Goal: Task Accomplishment & Management: Manage account settings

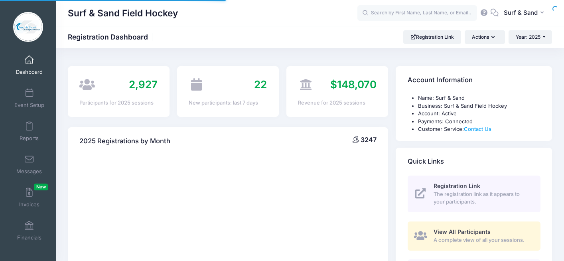
select select
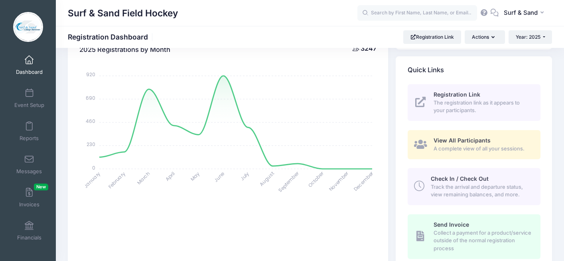
scroll to position [90, 0]
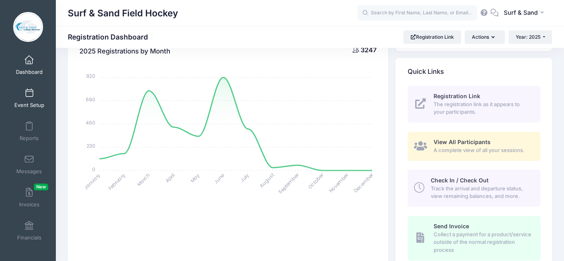
click at [35, 93] on link "Event Setup" at bounding box center [29, 98] width 38 height 28
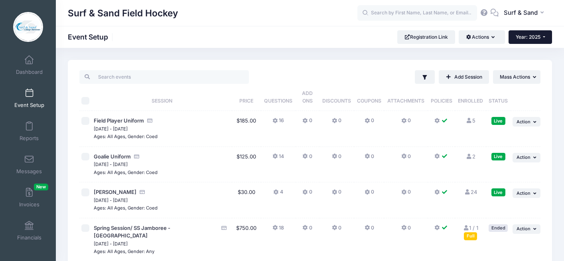
click at [532, 38] on span "Year: 2025" at bounding box center [527, 37] width 25 height 6
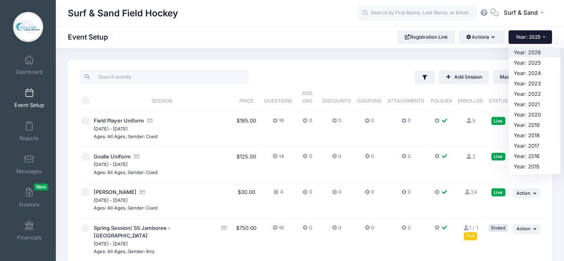
click at [533, 53] on link "Year: 2026" at bounding box center [534, 52] width 52 height 10
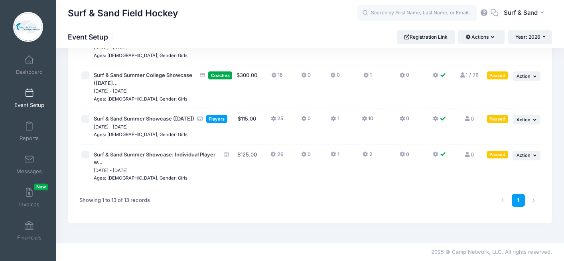
scroll to position [453, 0]
click at [521, 158] on span "Action" at bounding box center [523, 155] width 14 height 6
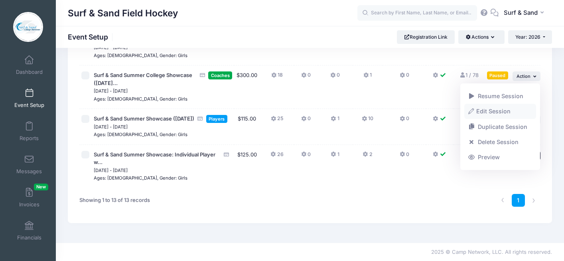
click at [502, 108] on link "Edit Session" at bounding box center [500, 111] width 72 height 15
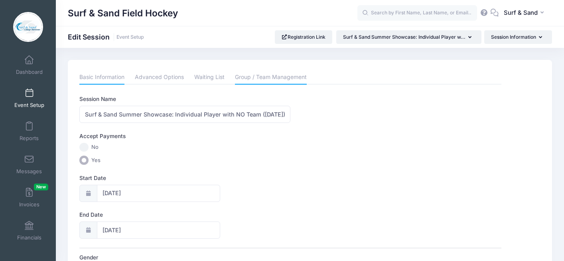
click at [273, 74] on link "Group / Team Management" at bounding box center [271, 77] width 72 height 14
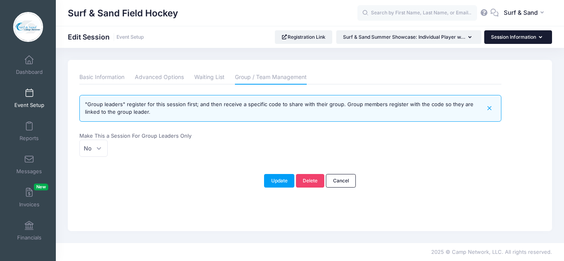
click at [501, 39] on button "Session Information" at bounding box center [518, 37] width 68 height 14
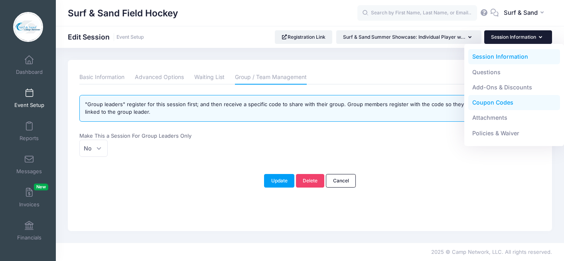
click at [483, 101] on link "Coupon Codes" at bounding box center [514, 102] width 92 height 15
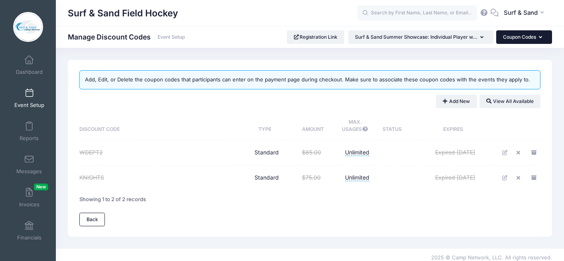
click at [513, 34] on button "Coupon Codes" at bounding box center [524, 37] width 56 height 14
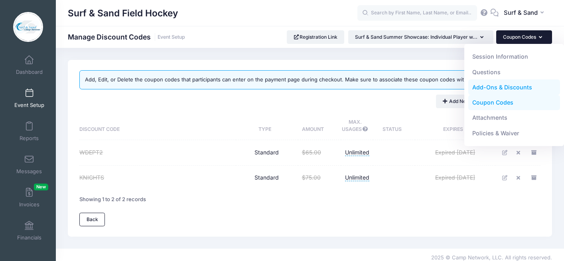
click at [490, 86] on link "Add-Ons & Discounts" at bounding box center [514, 87] width 92 height 15
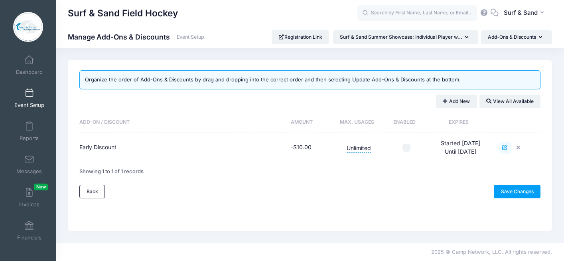
click at [507, 147] on icon at bounding box center [505, 147] width 6 height 5
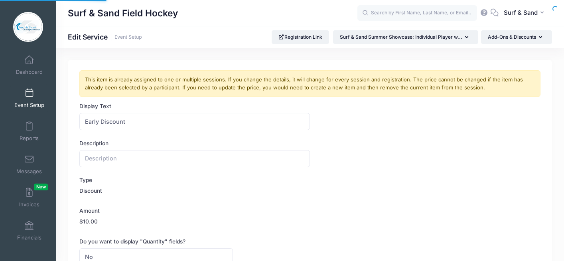
type input "00:00"
type input "23:59"
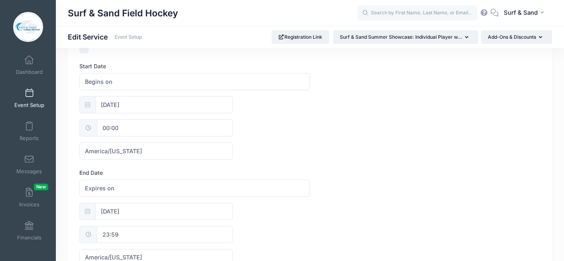
scroll to position [272, 0]
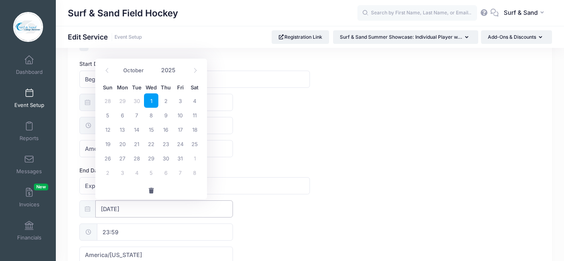
click at [157, 206] on input "10/01/2025" at bounding box center [164, 208] width 138 height 17
click at [196, 70] on icon at bounding box center [195, 70] width 5 height 5
select select "0"
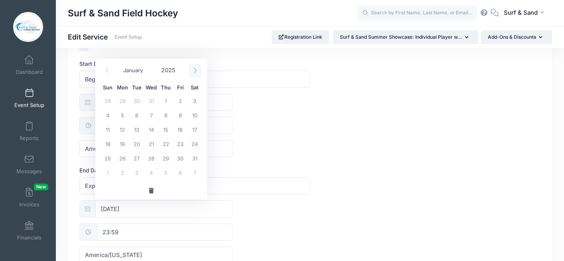
type input "2026"
click at [196, 70] on icon at bounding box center [195, 70] width 5 height 5
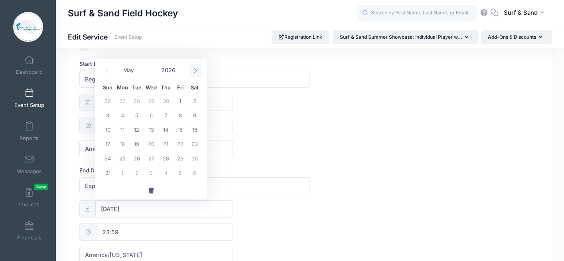
click at [196, 70] on icon at bounding box center [195, 70] width 5 height 5
select select "5"
click at [179, 100] on span "5" at bounding box center [180, 100] width 14 height 14
type input "06/05/2026"
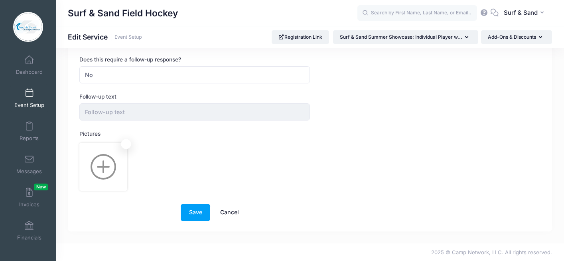
scroll to position [489, 0]
click at [204, 210] on button "Save" at bounding box center [195, 211] width 29 height 17
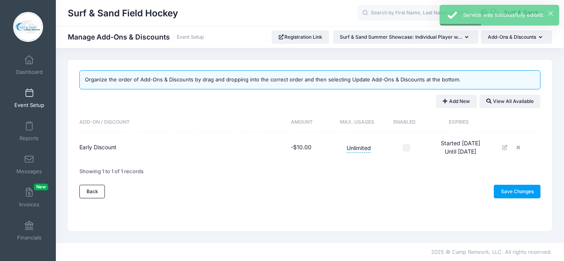
click at [34, 100] on link "Event Setup" at bounding box center [29, 98] width 38 height 28
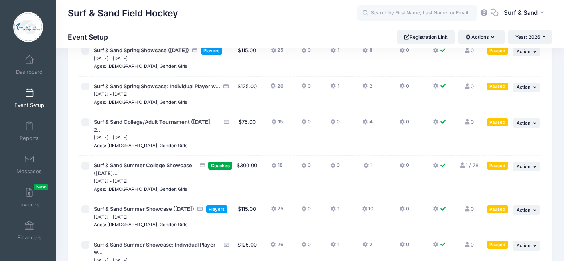
scroll to position [329, 0]
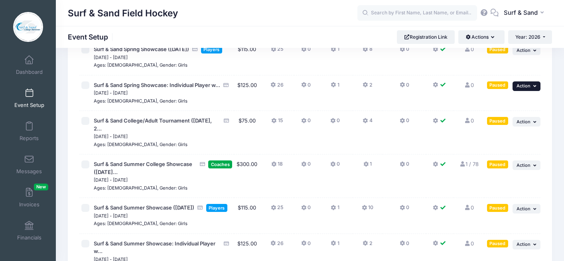
click at [520, 88] on span "Action" at bounding box center [523, 86] width 14 height 6
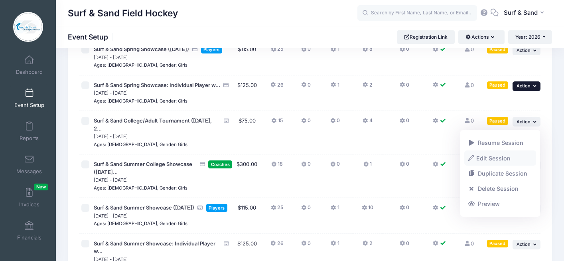
click at [500, 157] on link "Edit Session" at bounding box center [500, 157] width 72 height 15
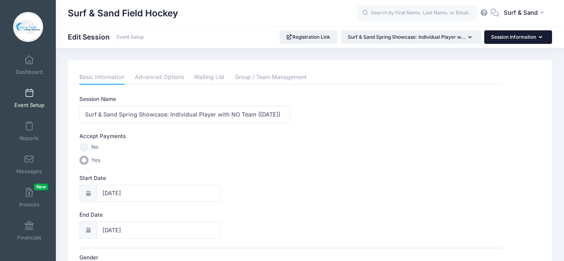
click at [527, 39] on button "Session Information" at bounding box center [518, 37] width 68 height 14
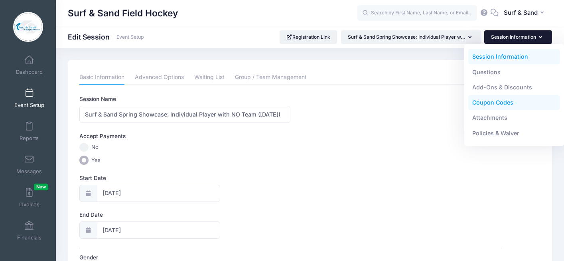
click at [494, 99] on link "Coupon Codes" at bounding box center [514, 102] width 92 height 15
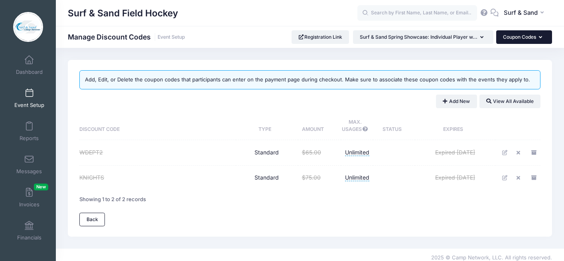
click at [543, 41] on button "Coupon Codes" at bounding box center [524, 37] width 56 height 14
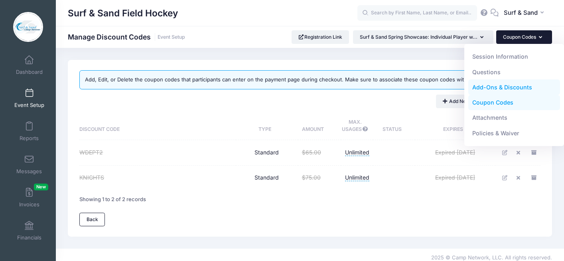
click at [500, 90] on link "Add-Ons & Discounts" at bounding box center [514, 87] width 92 height 15
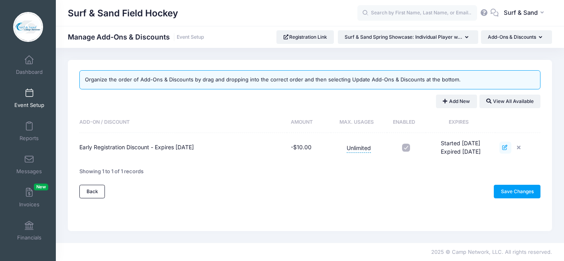
click at [505, 146] on icon at bounding box center [505, 147] width 6 height 5
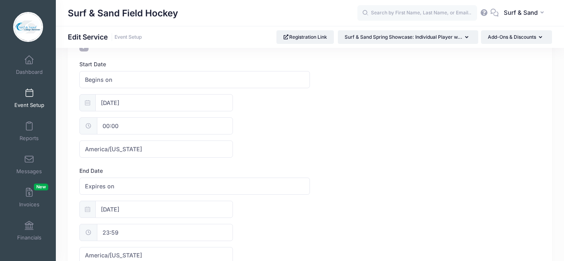
scroll to position [336, 0]
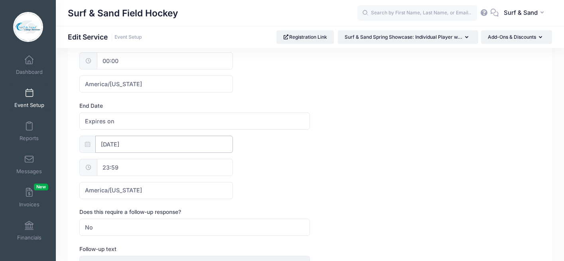
click at [153, 147] on input "[DATE]" at bounding box center [164, 144] width 138 height 17
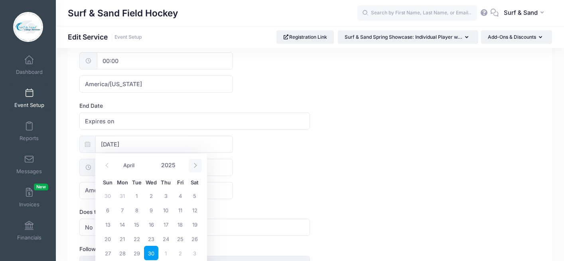
click at [194, 166] on icon at bounding box center [195, 165] width 5 height 5
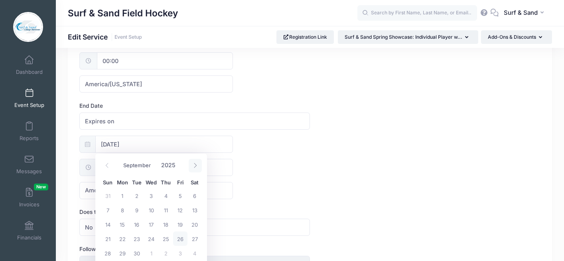
click at [194, 166] on icon at bounding box center [195, 165] width 5 height 5
select select "11"
click at [194, 166] on icon at bounding box center [195, 165] width 5 height 5
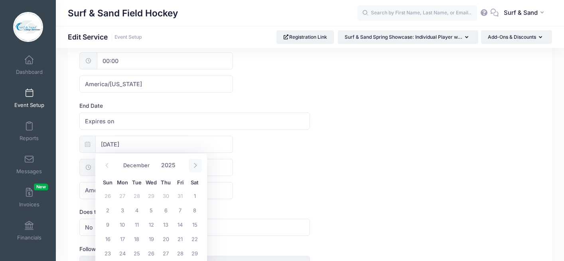
type input "2026"
click at [194, 166] on icon at bounding box center [195, 165] width 5 height 5
select select "3"
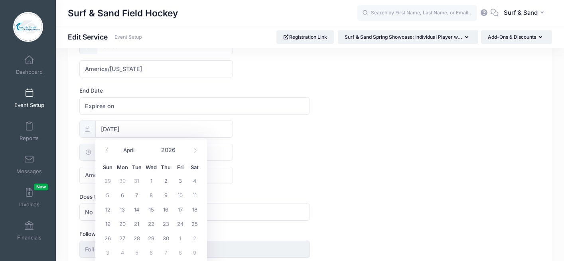
scroll to position [371, 0]
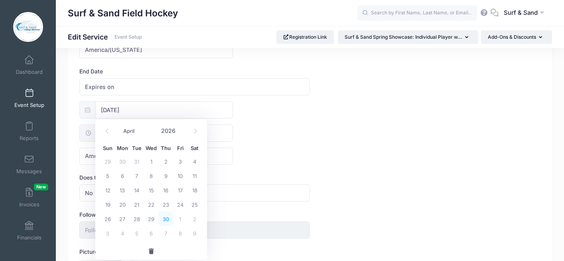
click at [166, 221] on span "30" at bounding box center [165, 218] width 14 height 14
type input "04/30/2026"
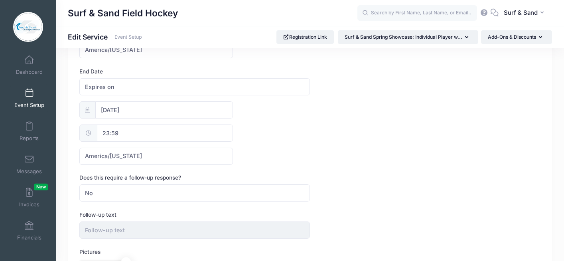
click at [270, 181] on label "Does this require a follow-up response?" at bounding box center [194, 177] width 230 height 8
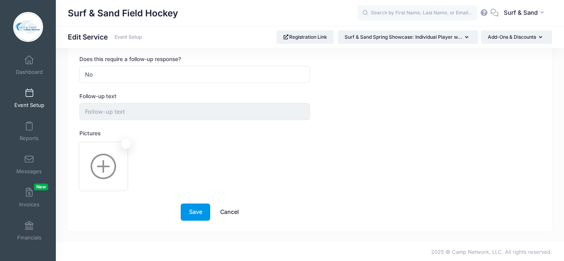
click at [197, 209] on button "Save" at bounding box center [195, 211] width 29 height 17
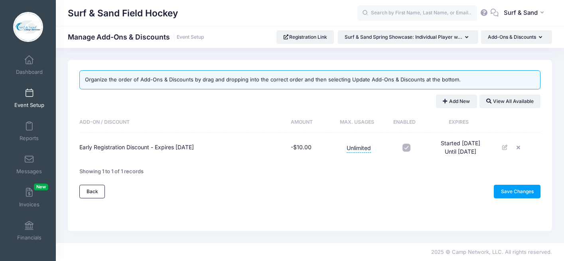
click at [35, 96] on link "Event Setup" at bounding box center [29, 98] width 38 height 28
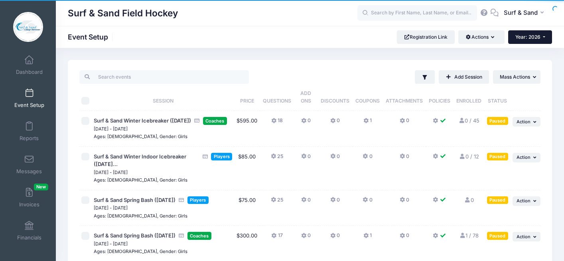
click at [537, 36] on span "Year: 2026" at bounding box center [527, 37] width 25 height 6
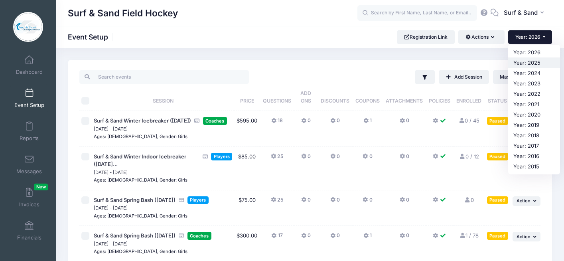
click at [523, 63] on link "Year: 2025" at bounding box center [534, 62] width 52 height 10
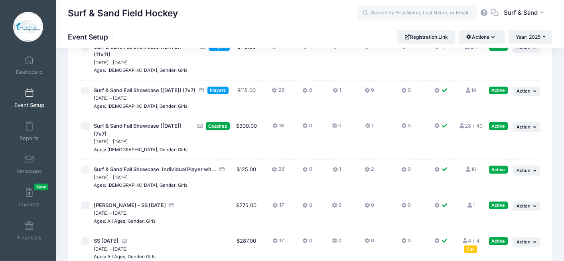
scroll to position [2022, 0]
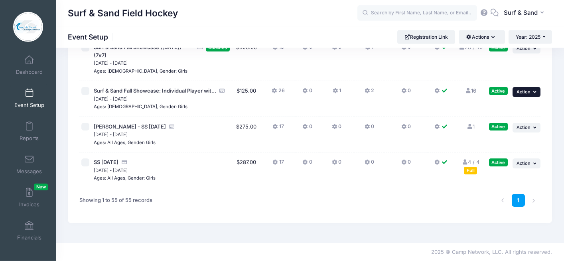
click at [529, 94] on span "Action" at bounding box center [523, 92] width 14 height 6
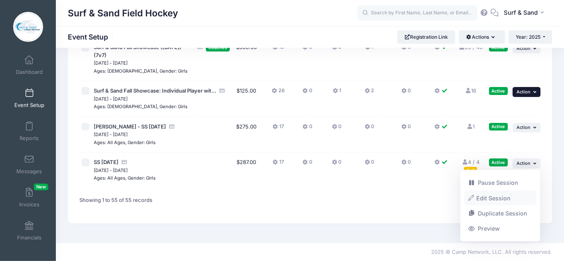
click at [505, 197] on link "Edit Session" at bounding box center [500, 197] width 72 height 15
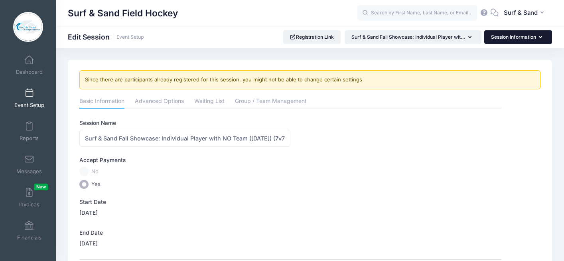
click at [509, 42] on button "Session Information" at bounding box center [518, 37] width 68 height 14
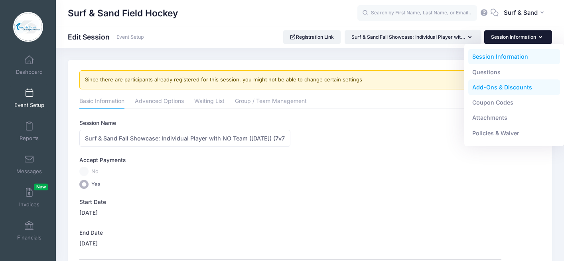
click at [493, 87] on link "Add-Ons & Discounts" at bounding box center [514, 87] width 92 height 15
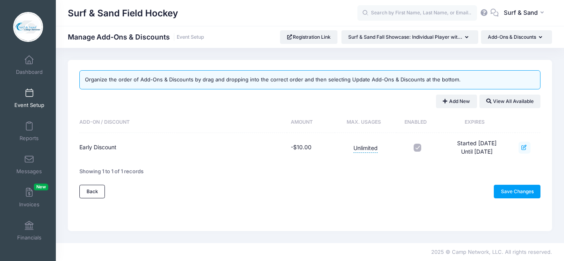
click at [525, 145] on icon at bounding box center [524, 147] width 6 height 5
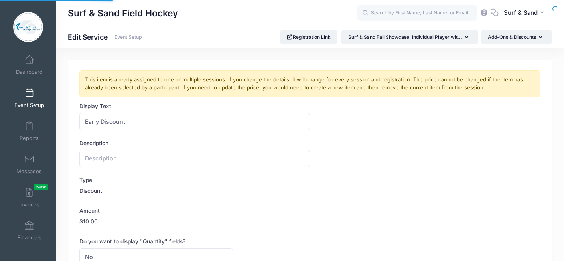
type input "00:00"
type input "23:59"
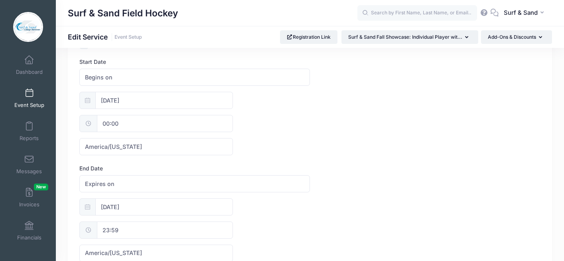
scroll to position [304, 0]
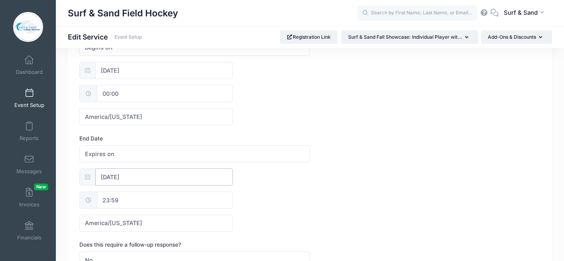
click at [163, 175] on input "06/05/2026" at bounding box center [164, 176] width 138 height 17
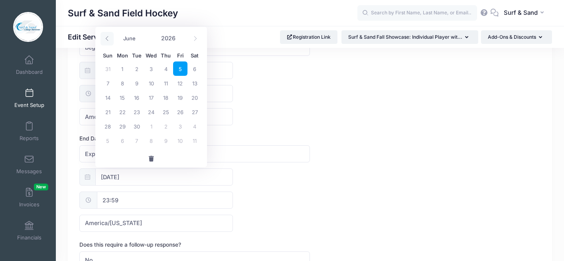
click at [109, 37] on icon at bounding box center [106, 38] width 5 height 5
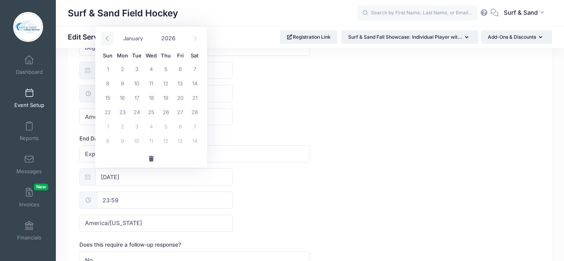
click at [109, 37] on icon at bounding box center [106, 38] width 5 height 5
select select "11"
type input "2025"
click at [109, 37] on icon at bounding box center [106, 38] width 5 height 5
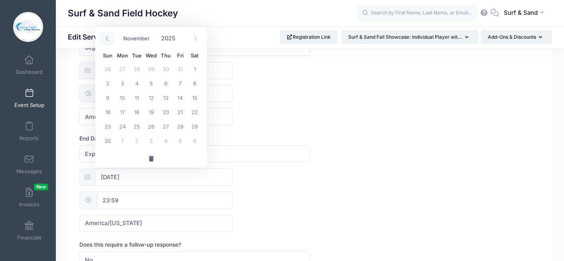
select select "9"
click at [154, 67] on span "1" at bounding box center [151, 68] width 14 height 14
type input "10/01/2025"
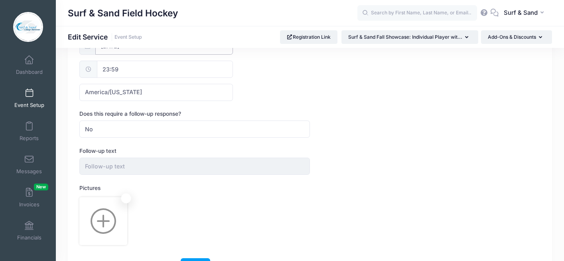
scroll to position [489, 0]
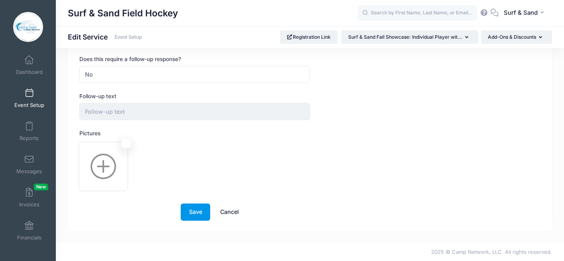
click at [201, 209] on button "Save" at bounding box center [195, 211] width 29 height 17
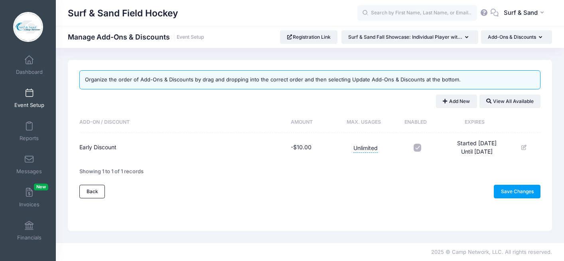
click at [261, 207] on div "Organize the order of Add-Ons & Discounts by drag and dropping into the correct…" at bounding box center [310, 145] width 484 height 171
click at [36, 100] on link "Event Setup" at bounding box center [29, 98] width 38 height 28
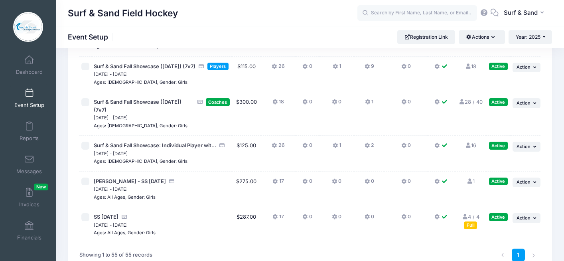
scroll to position [2070, 0]
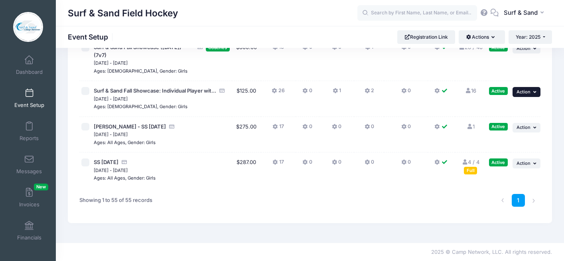
click at [530, 96] on button "... Action" at bounding box center [526, 92] width 28 height 10
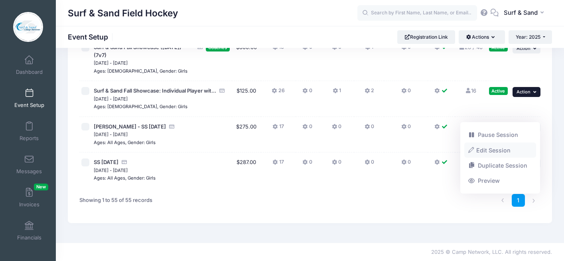
click at [489, 149] on link "Edit Session" at bounding box center [500, 149] width 72 height 15
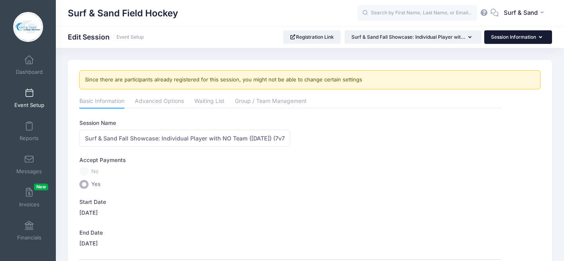
click at [516, 42] on button "Session Information" at bounding box center [518, 37] width 68 height 14
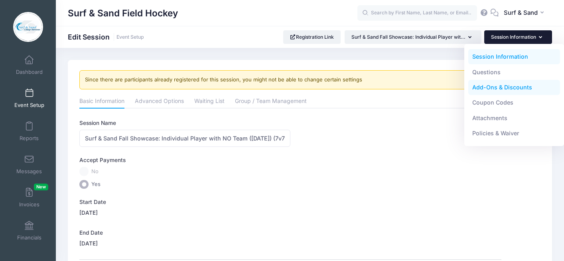
click at [495, 89] on link "Add-Ons & Discounts" at bounding box center [514, 87] width 92 height 15
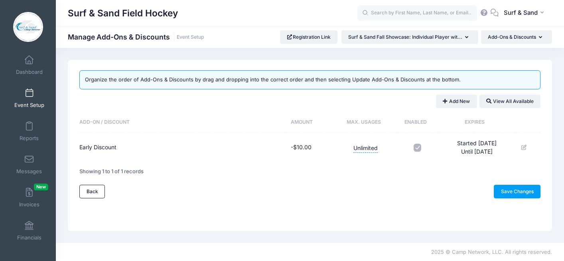
click at [29, 97] on span at bounding box center [29, 93] width 0 height 9
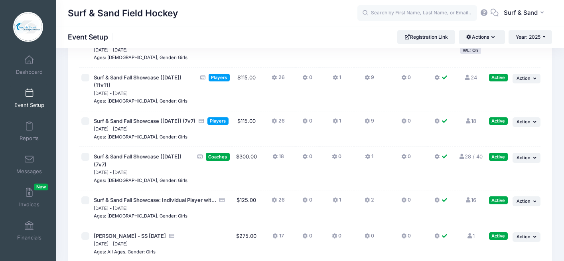
scroll to position [2005, 0]
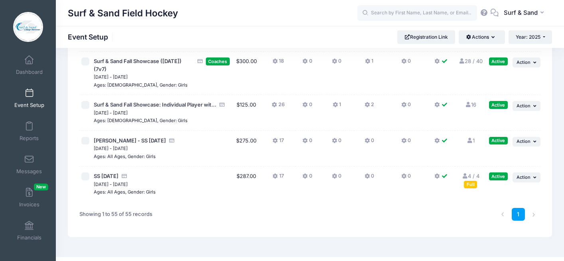
click at [533, 31] on button "... Action" at bounding box center [526, 27] width 28 height 10
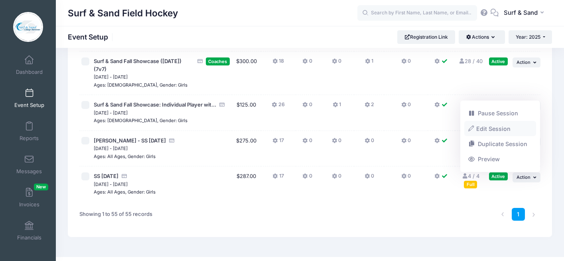
click at [500, 131] on link "Edit Session" at bounding box center [500, 128] width 72 height 15
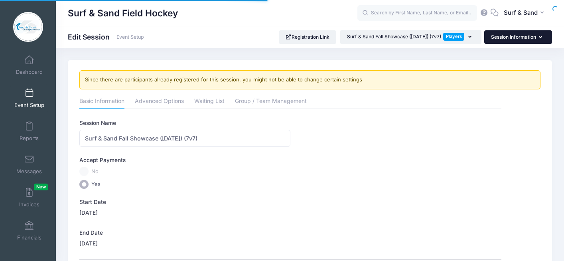
click at [533, 34] on button "Session Information" at bounding box center [518, 37] width 68 height 14
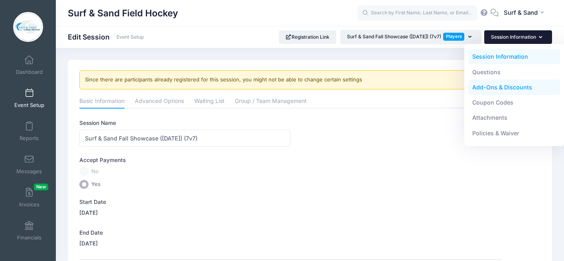
click at [501, 85] on link "Add-Ons & Discounts" at bounding box center [514, 87] width 92 height 15
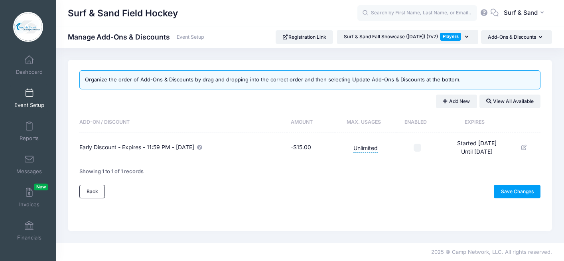
click at [29, 97] on span at bounding box center [29, 93] width 0 height 9
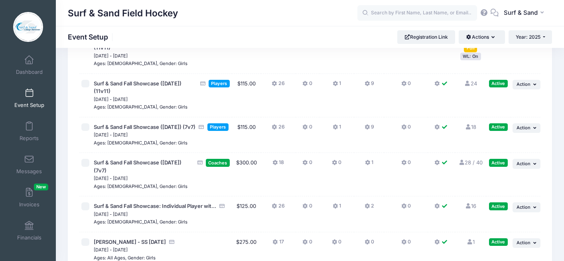
scroll to position [1908, 0]
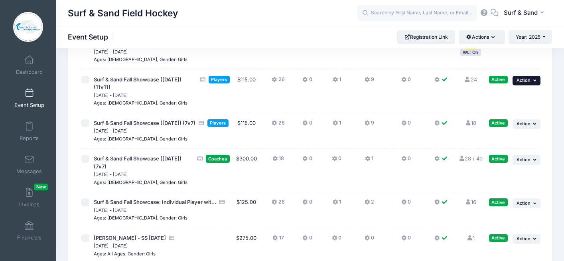
click at [531, 85] on button "... Action" at bounding box center [526, 81] width 28 height 10
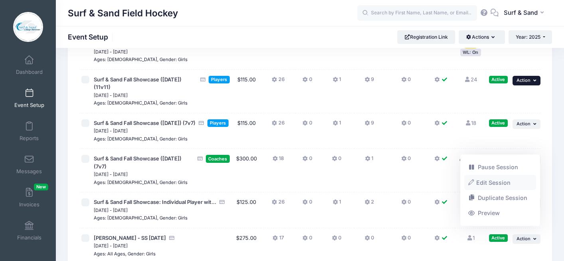
click at [507, 184] on link "Edit Session" at bounding box center [500, 182] width 72 height 15
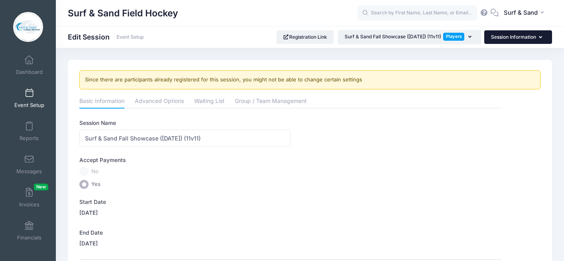
click at [499, 35] on button "Session Information" at bounding box center [518, 37] width 68 height 14
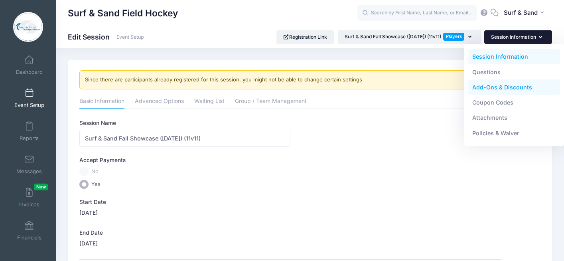
click at [480, 90] on link "Add-Ons & Discounts" at bounding box center [514, 87] width 92 height 15
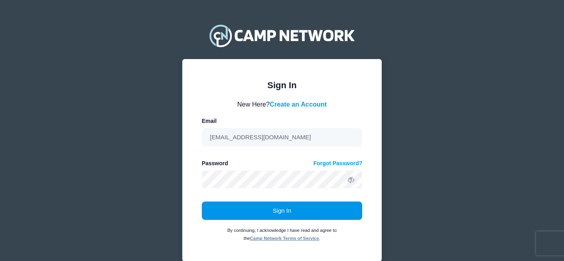
click at [265, 214] on button "Sign In" at bounding box center [282, 210] width 161 height 18
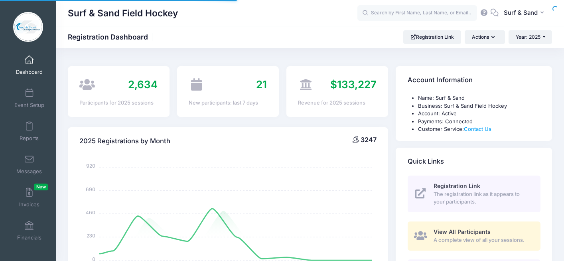
select select
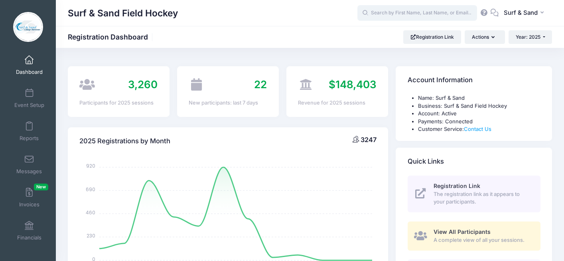
click at [410, 10] on input "text" at bounding box center [417, 13] width 120 height 16
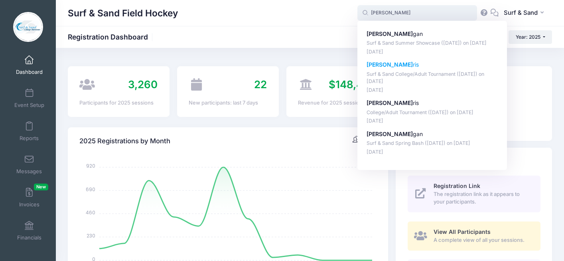
click at [395, 79] on p "Surf & Sand College/Adult Tournament (July 19, 2025) on Jul-19, 2025" at bounding box center [432, 78] width 132 height 15
type input "Hannah Morris (Surf &amp; Sand College/Adult Tournament (July 19, 2025), Jul-19…"
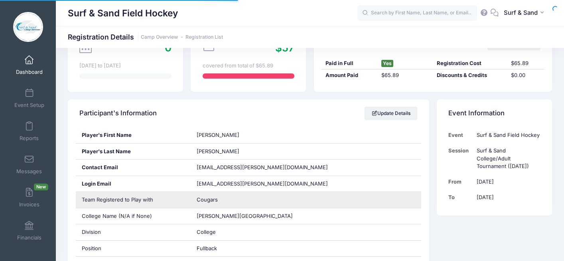
scroll to position [96, 0]
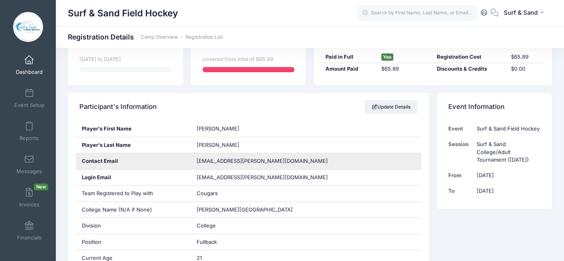
click at [251, 161] on div "[EMAIL_ADDRESS][PERSON_NAME][DOMAIN_NAME]" at bounding box center [306, 161] width 230 height 16
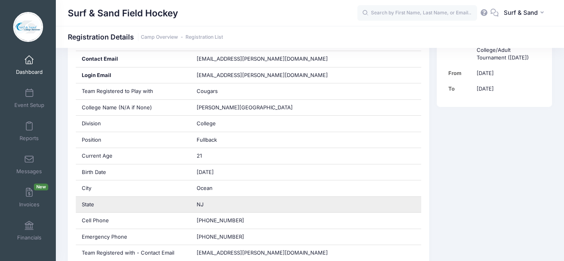
scroll to position [155, 0]
